Goal: Information Seeking & Learning: Learn about a topic

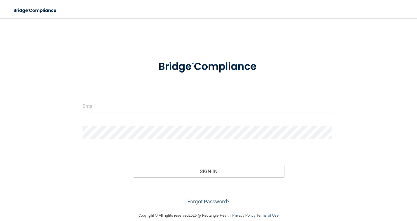
scroll to position [8, 0]
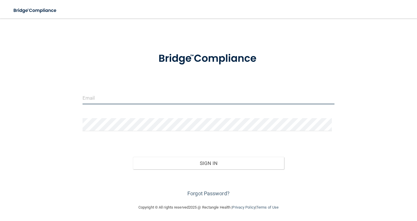
click at [141, 99] on input "email" at bounding box center [208, 97] width 252 height 13
click at [110, 98] on input "email" at bounding box center [208, 97] width 252 height 13
type input "[EMAIL_ADDRESS][DOMAIN_NAME]"
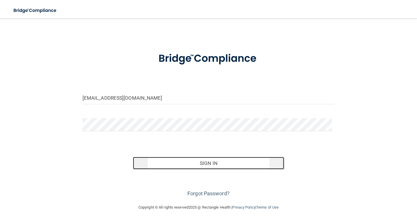
click at [183, 163] on button "Sign In" at bounding box center [208, 163] width 151 height 13
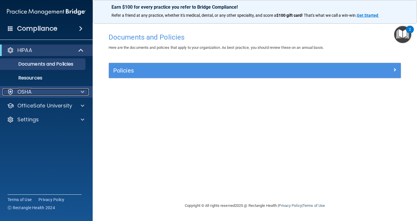
click at [80, 90] on div at bounding box center [81, 92] width 14 height 7
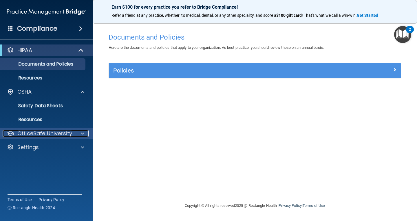
click at [81, 133] on span at bounding box center [82, 133] width 3 height 7
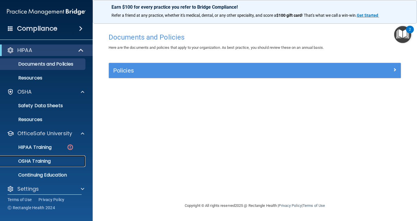
click at [44, 163] on p "OSHA Training" at bounding box center [27, 162] width 47 height 6
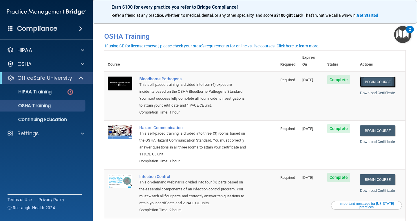
click at [374, 77] on link "Begin Course" at bounding box center [377, 82] width 35 height 11
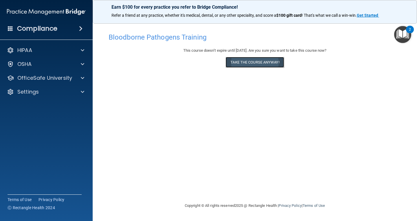
click at [255, 63] on button "Take the course anyway!" at bounding box center [254, 62] width 58 height 11
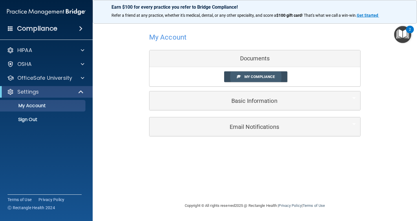
click at [261, 77] on span "My Compliance" at bounding box center [259, 77] width 30 height 4
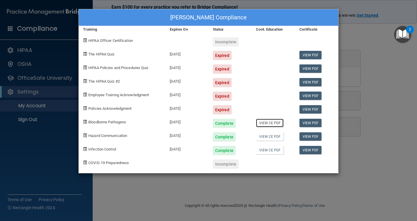
click at [268, 123] on link "View CE PDF" at bounding box center [269, 123] width 27 height 8
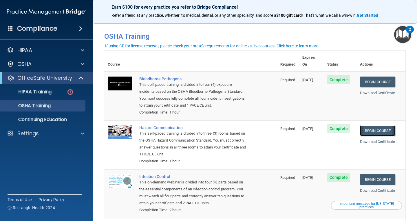
click at [375, 126] on link "Begin Course" at bounding box center [377, 131] width 35 height 11
click at [378, 174] on link "Begin Course" at bounding box center [377, 179] width 35 height 11
click at [79, 28] on span at bounding box center [80, 28] width 3 height 7
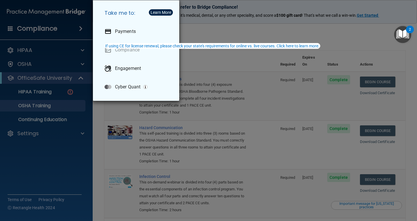
click at [43, 171] on div "Take me to: Payments Compliance Engagement Cyber Quant" at bounding box center [208, 110] width 417 height 221
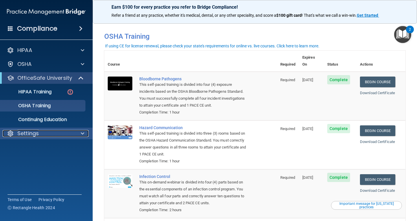
click at [81, 133] on span at bounding box center [82, 133] width 3 height 7
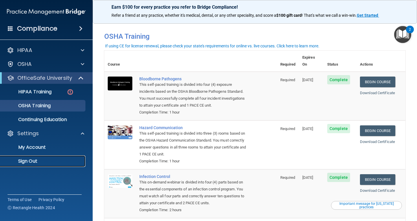
click at [38, 163] on p "Sign Out" at bounding box center [43, 162] width 79 height 6
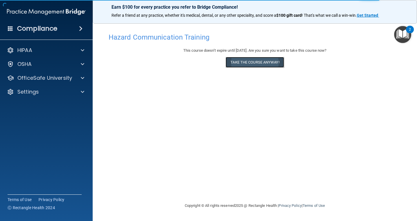
click at [248, 63] on button "Take the course anyway!" at bounding box center [254, 62] width 58 height 11
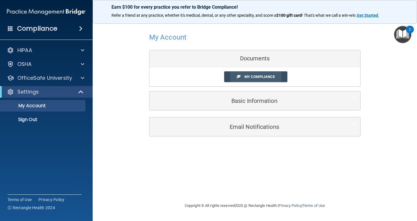
click at [259, 76] on span "My Compliance" at bounding box center [259, 77] width 30 height 4
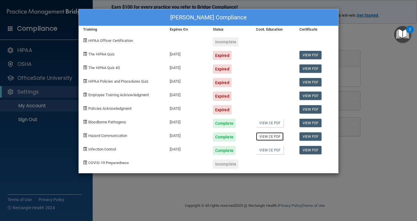
click at [273, 137] on link "View CE PDF" at bounding box center [269, 137] width 27 height 8
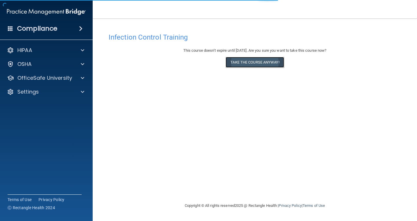
click at [254, 60] on button "Take the course anyway!" at bounding box center [254, 62] width 58 height 11
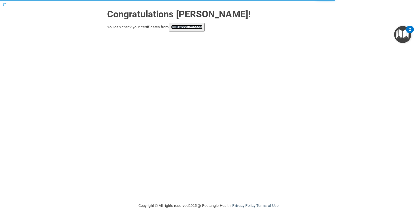
click at [189, 26] on link "your account page!" at bounding box center [187, 27] width 32 height 4
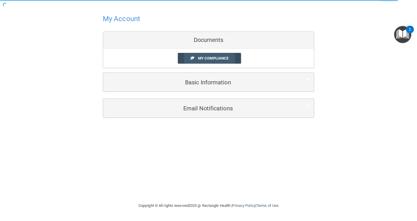
click at [207, 58] on span "My Compliance" at bounding box center [213, 58] width 30 height 4
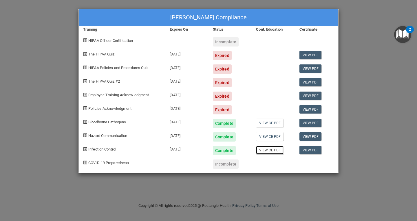
click at [270, 151] on link "View CE PDF" at bounding box center [269, 150] width 27 height 8
